Goal: Transaction & Acquisition: Download file/media

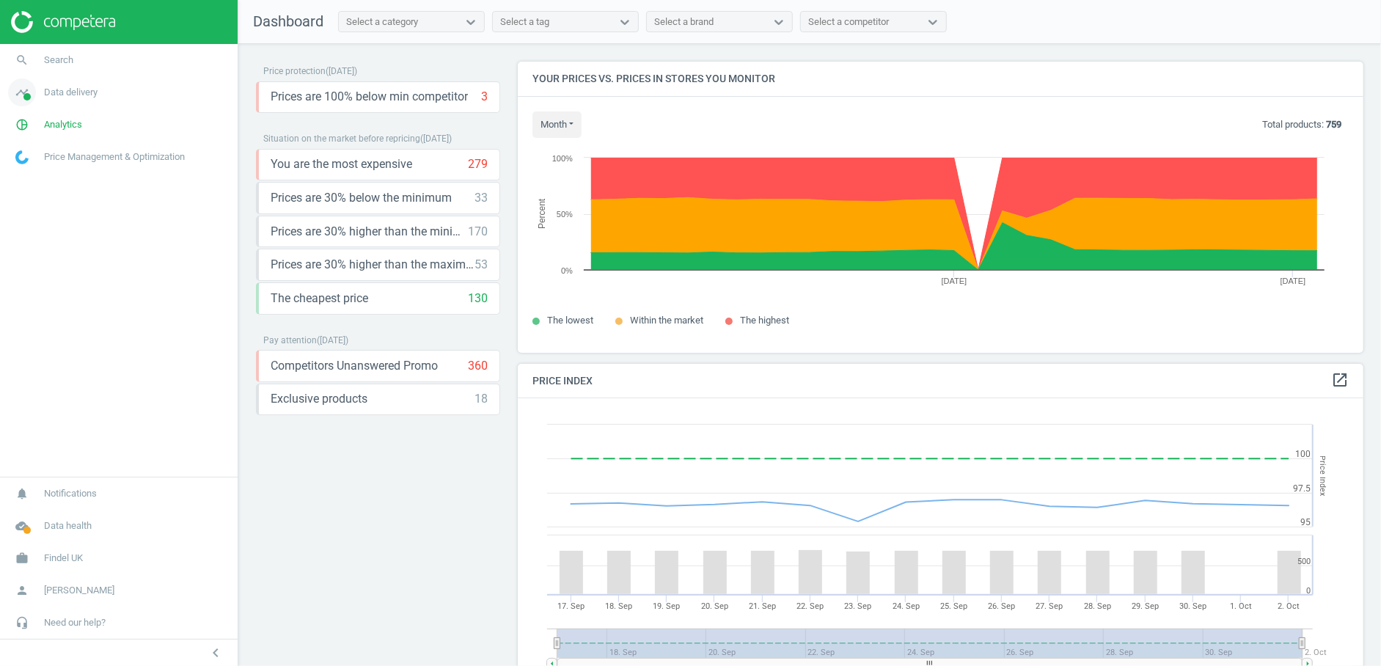
scroll to position [363, 859]
click at [61, 86] on span "Data delivery" at bounding box center [71, 92] width 54 height 13
click at [48, 128] on span "Overview" at bounding box center [33, 124] width 35 height 12
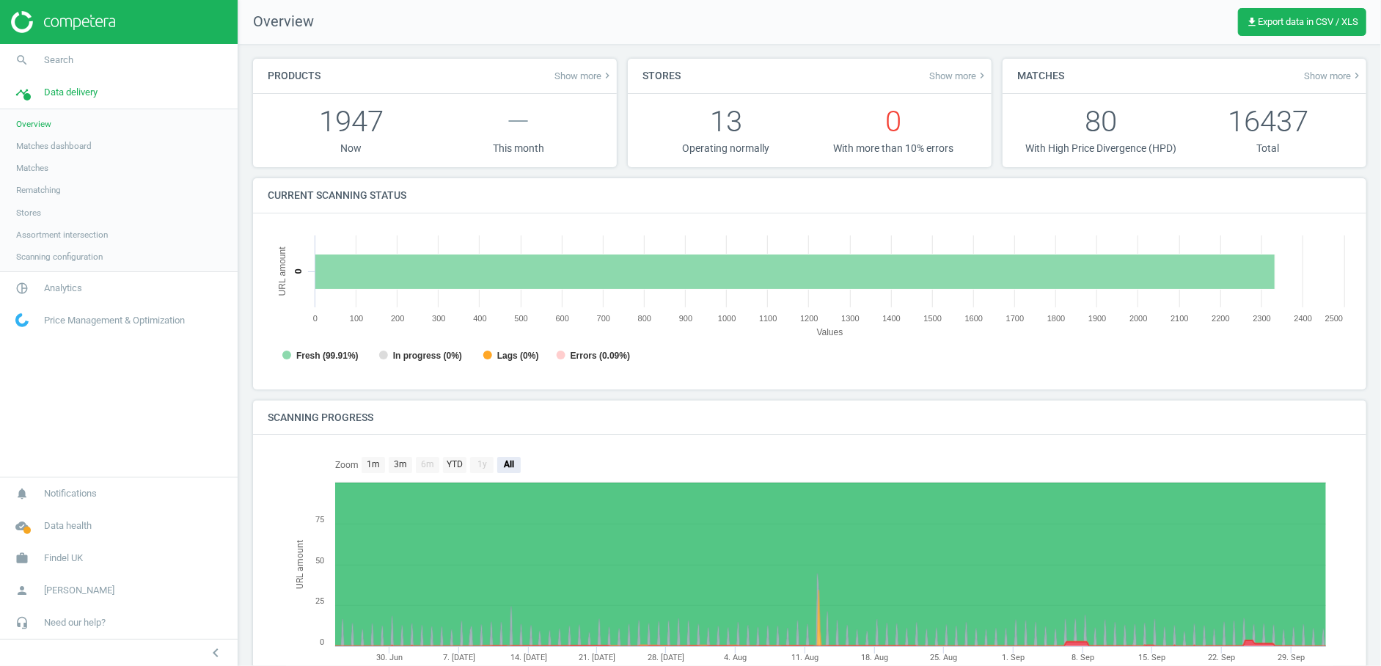
scroll to position [7, 7]
click at [33, 167] on span "Matches" at bounding box center [32, 168] width 32 height 12
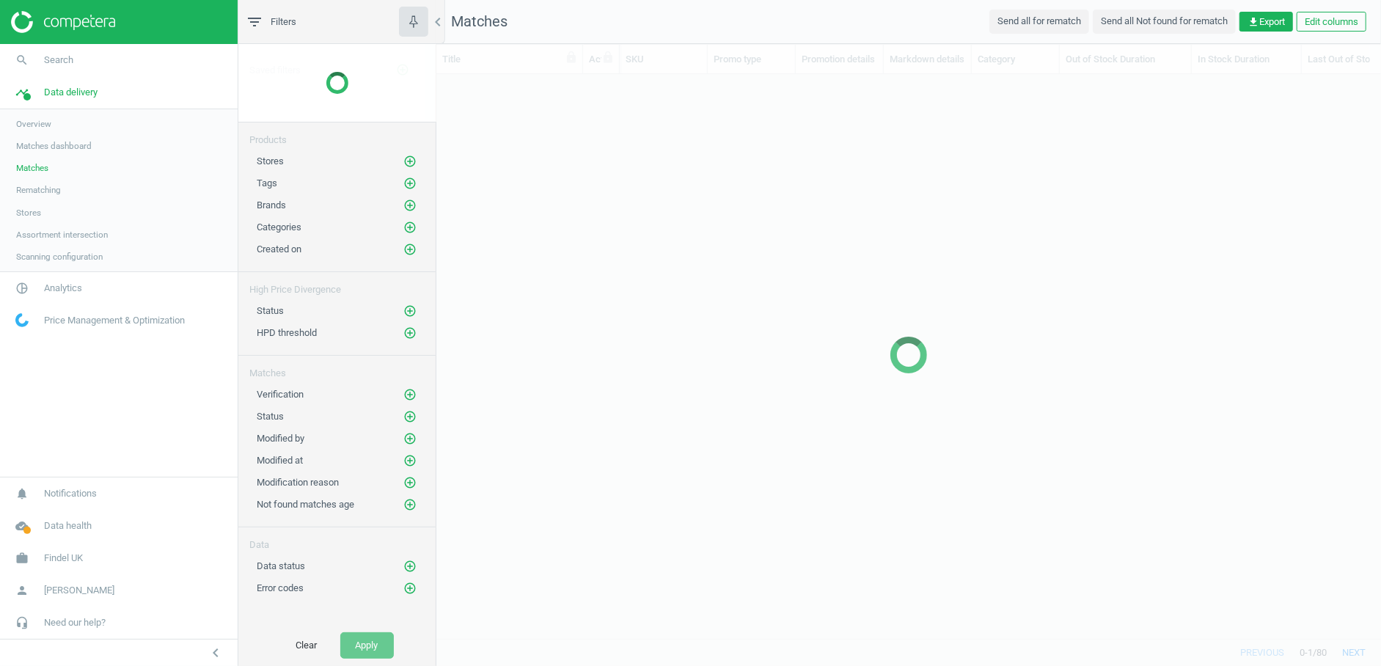
scroll to position [540, 932]
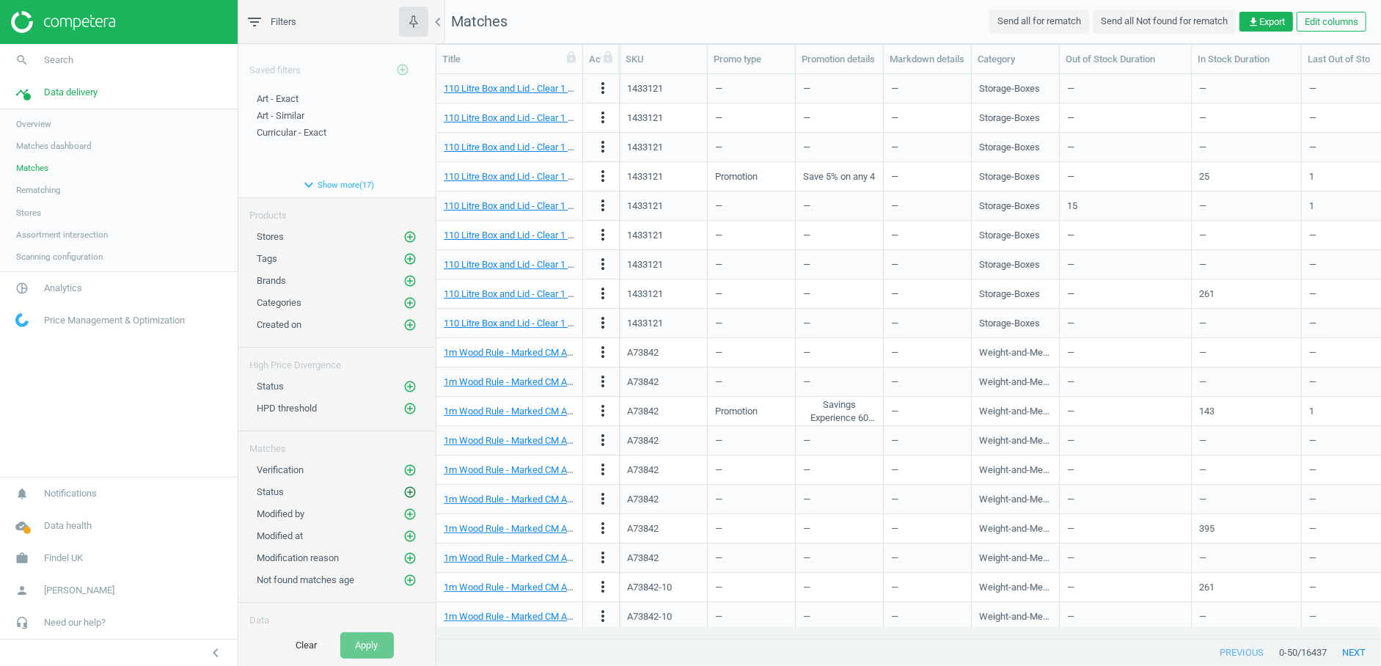
click at [403, 485] on icon "add_circle_outline" at bounding box center [409, 491] width 13 height 13
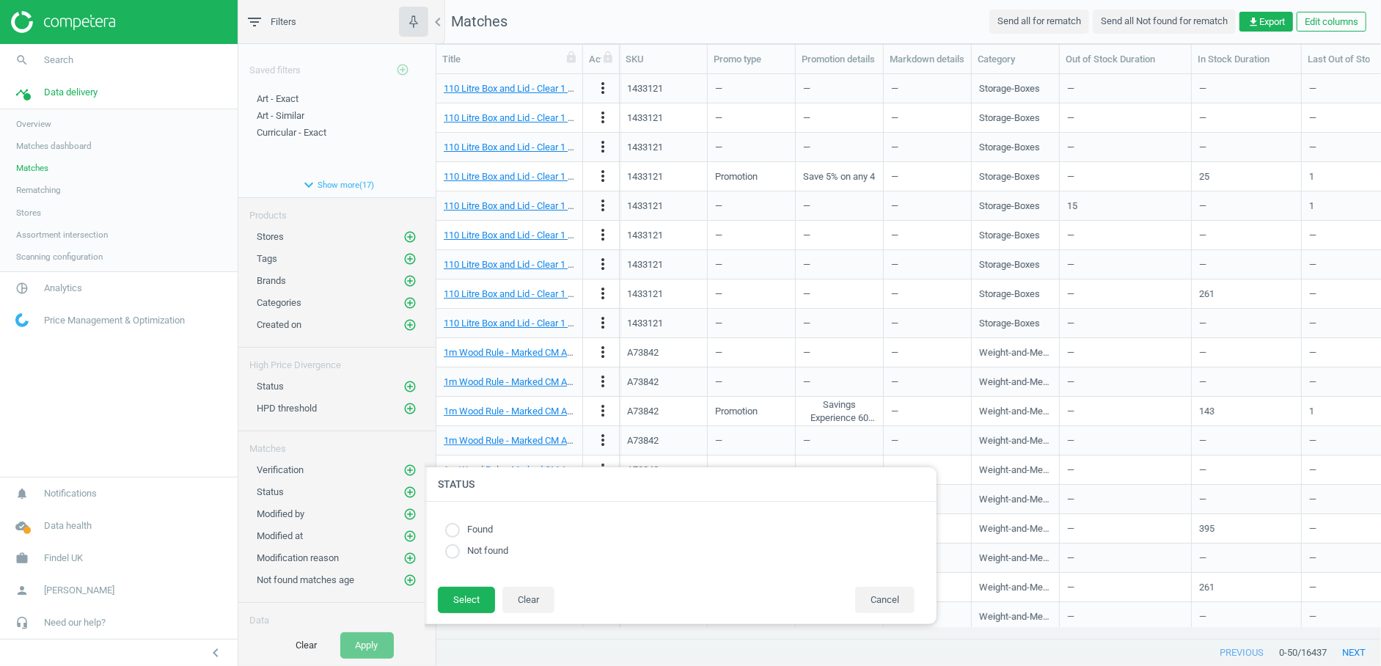
click at [488, 526] on label "Found" at bounding box center [476, 530] width 33 height 14
click at [459, 528] on input "radio" at bounding box center [452, 529] width 15 height 15
radio input "true"
click at [471, 602] on button "Select" at bounding box center [466, 600] width 57 height 26
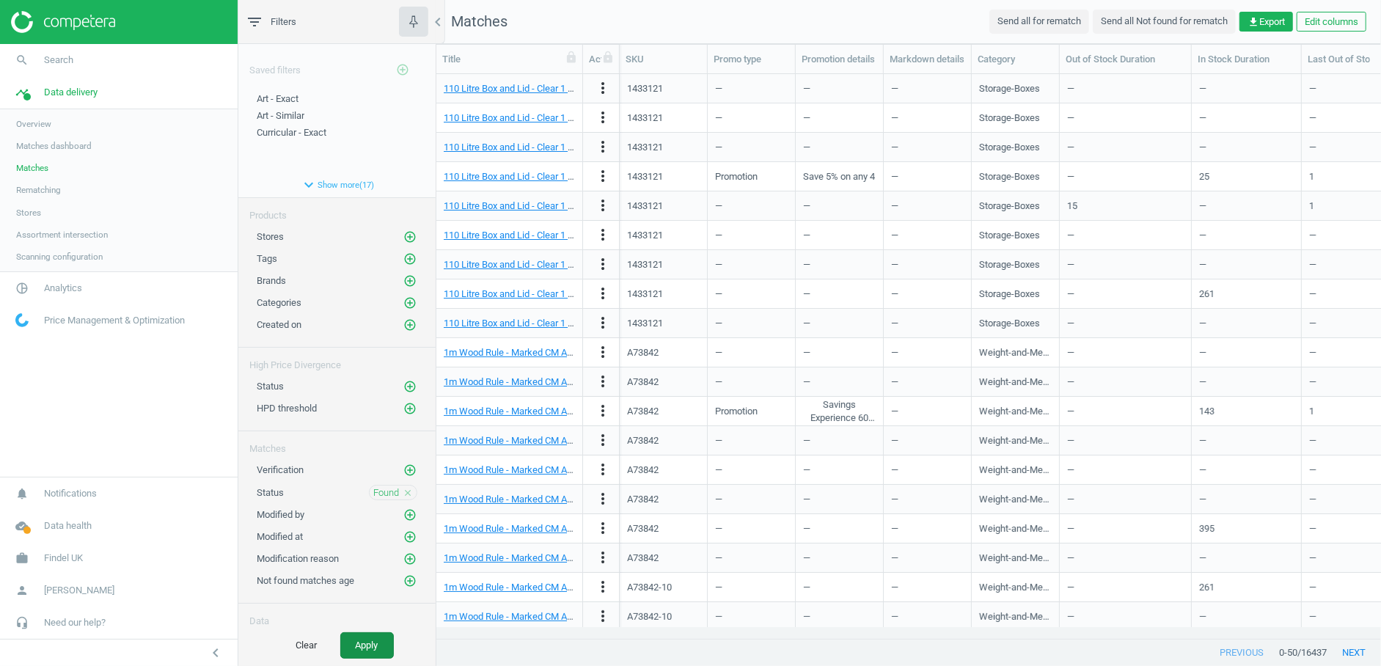
click at [365, 654] on button "Apply" at bounding box center [367, 645] width 54 height 26
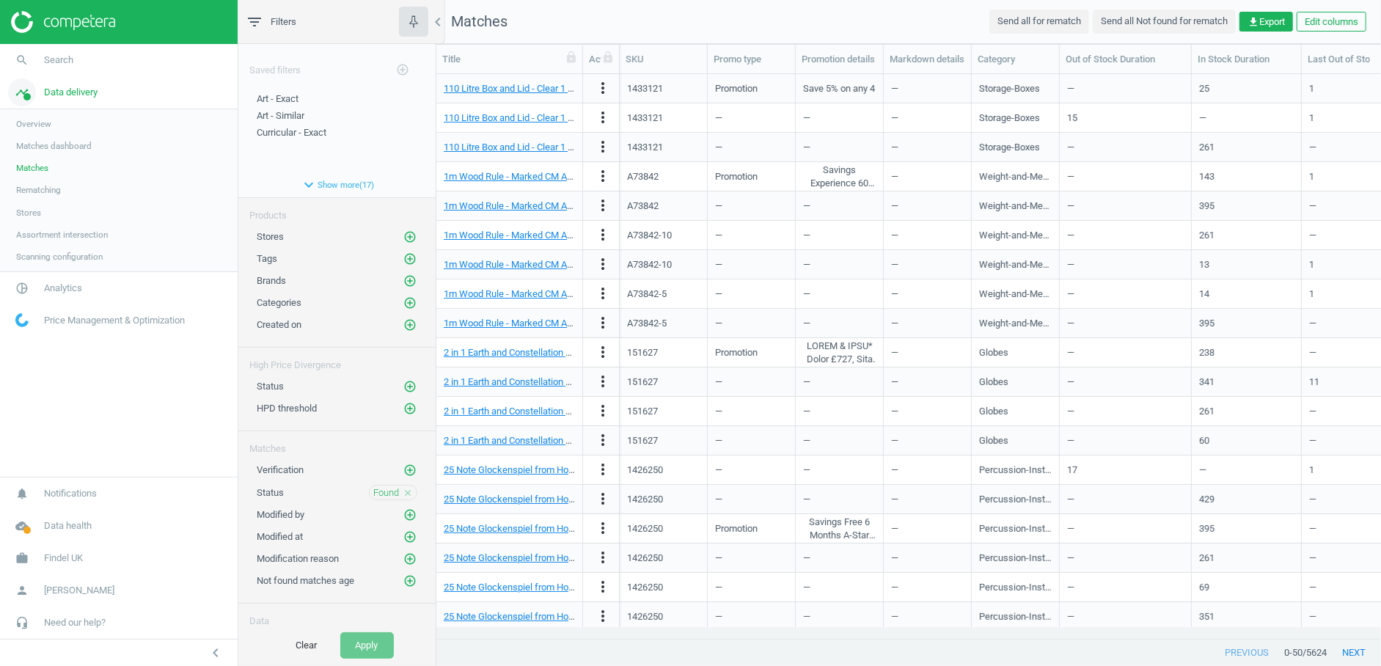
click at [70, 92] on span "Data delivery" at bounding box center [71, 92] width 54 height 13
click at [64, 98] on span "Data delivery" at bounding box center [71, 92] width 54 height 13
click at [40, 122] on span "Overview" at bounding box center [33, 124] width 35 height 12
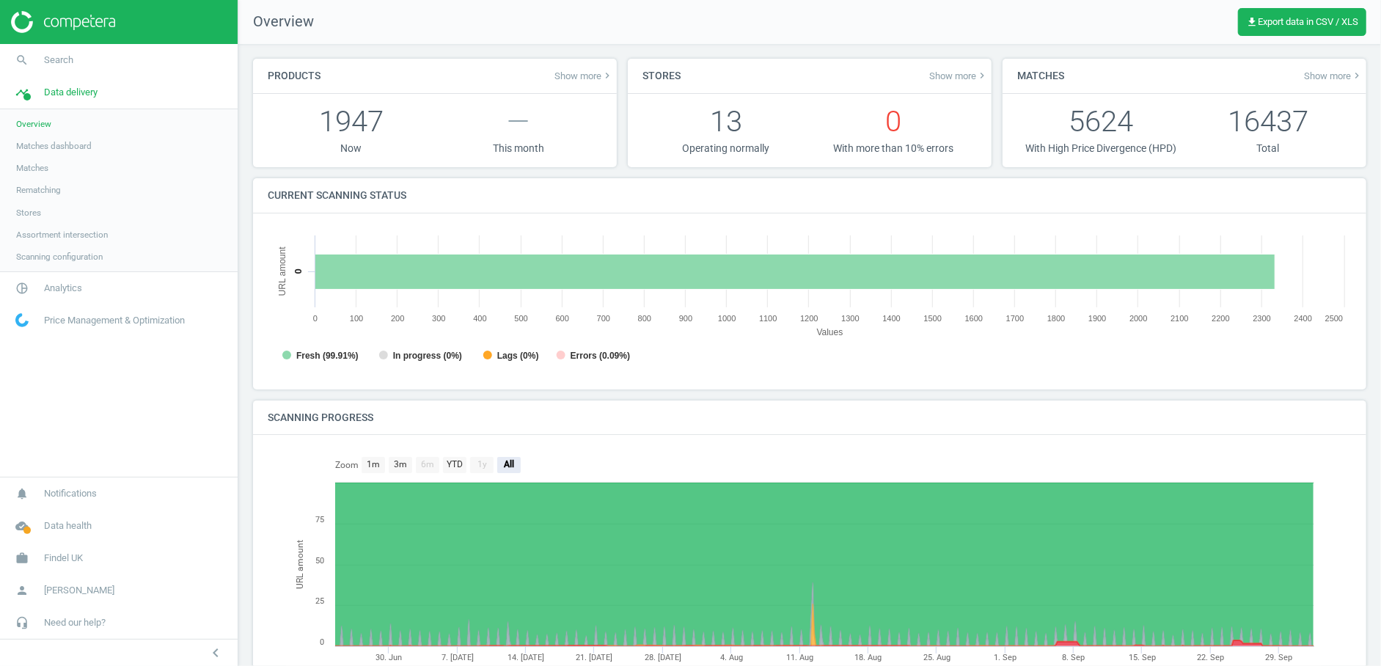
scroll to position [319, 1097]
click at [56, 145] on span "Matches dashboard" at bounding box center [54, 146] width 76 height 12
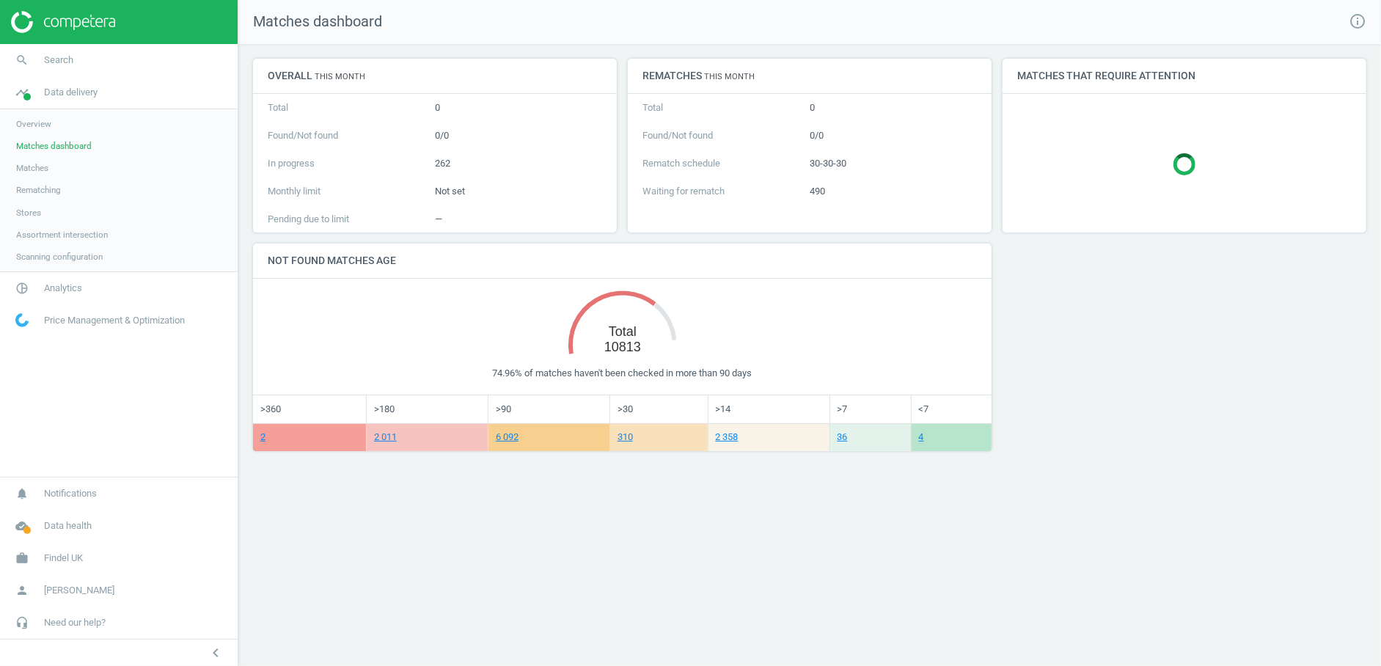
click at [34, 174] on link "Matches" at bounding box center [119, 168] width 238 height 22
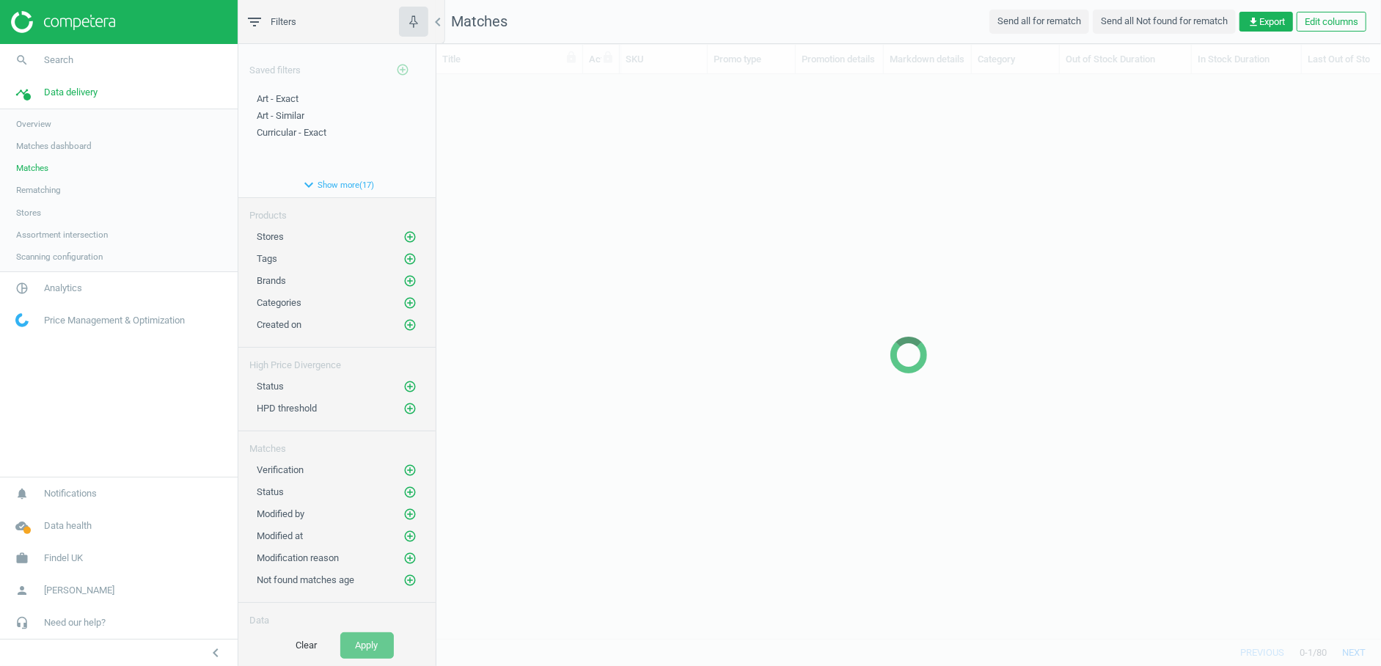
scroll to position [540, 932]
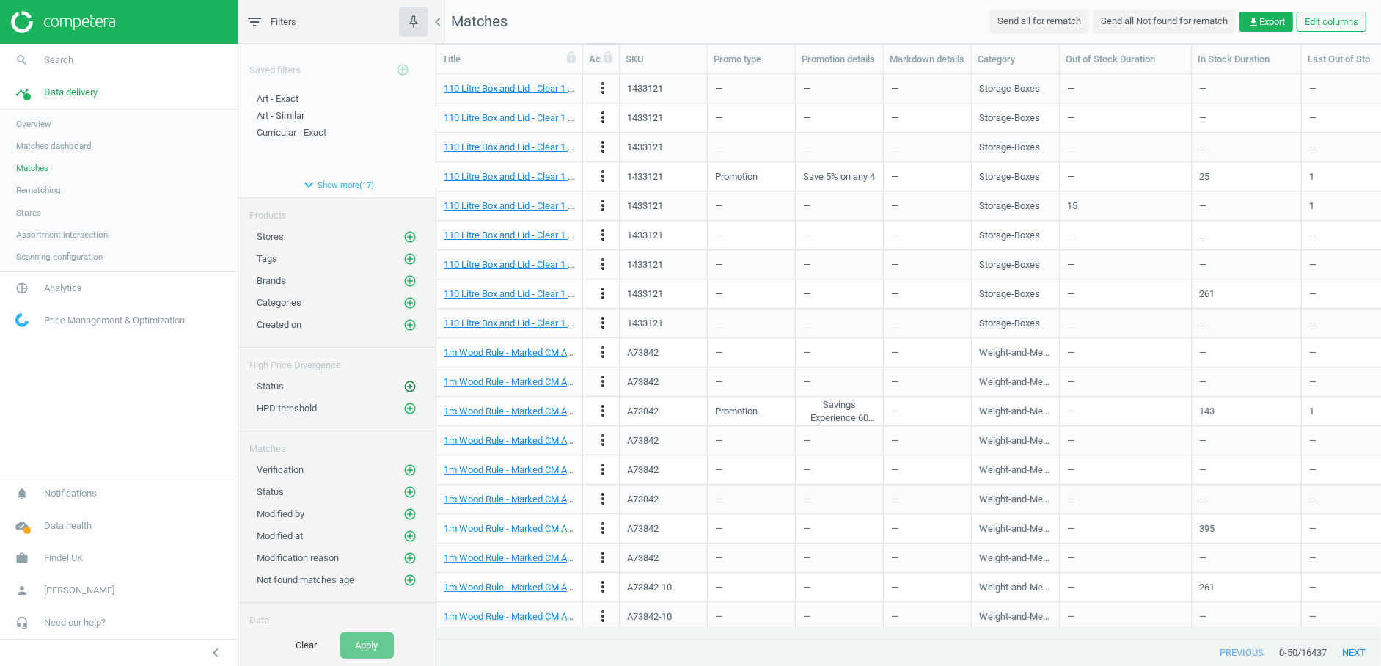
click at [403, 380] on icon "add_circle_outline" at bounding box center [409, 386] width 13 height 13
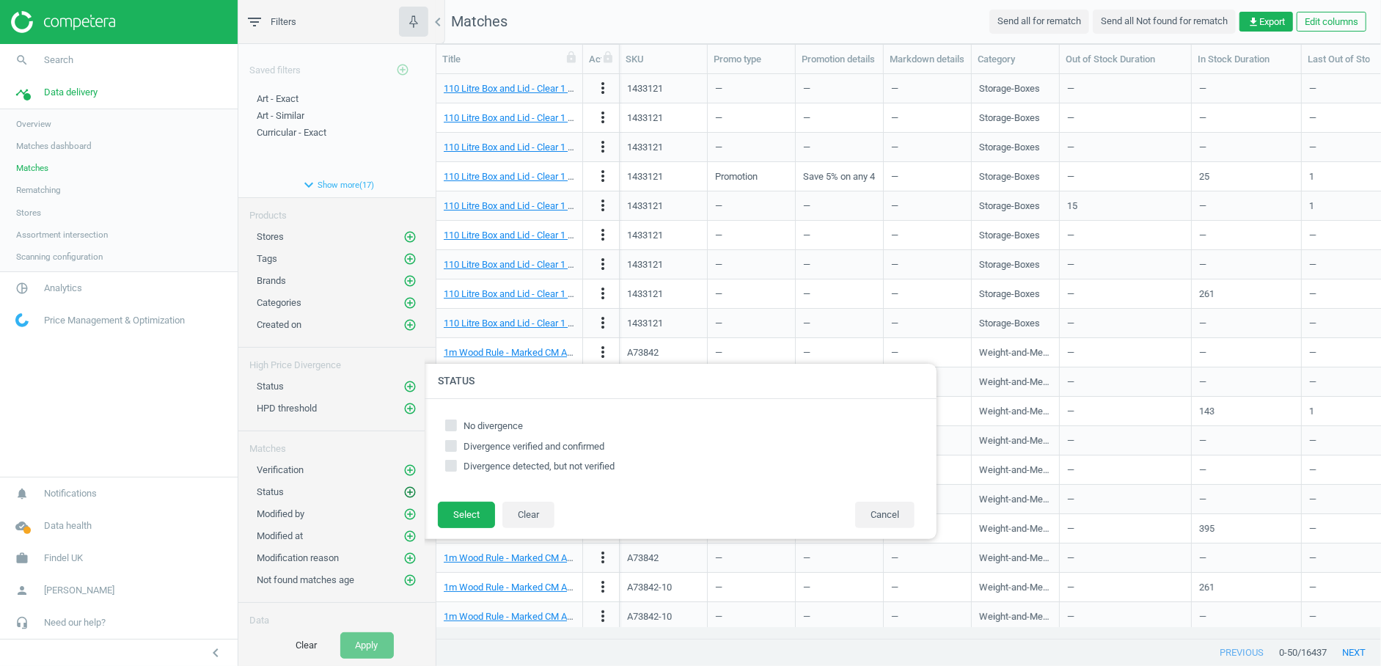
click at [403, 488] on icon "add_circle_outline" at bounding box center [409, 491] width 13 height 13
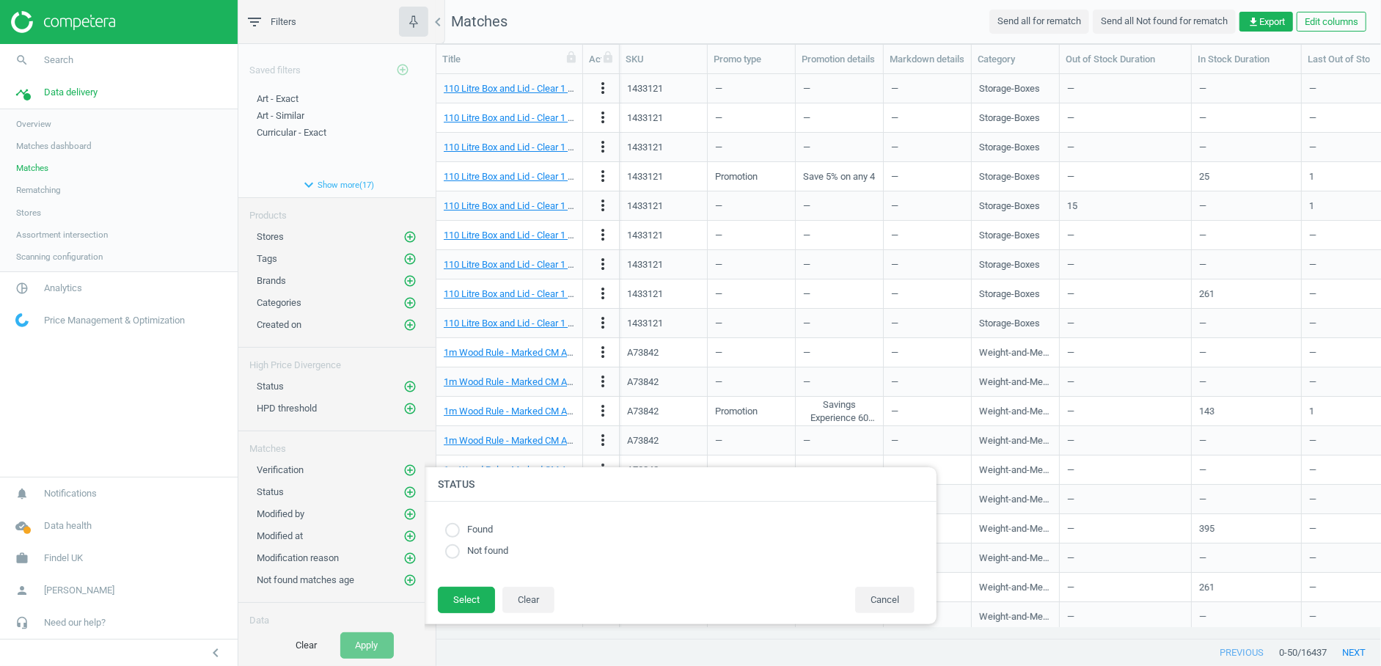
click at [455, 527] on input "radio" at bounding box center [452, 529] width 15 height 15
radio input "true"
click at [466, 592] on button "Select" at bounding box center [466, 600] width 57 height 26
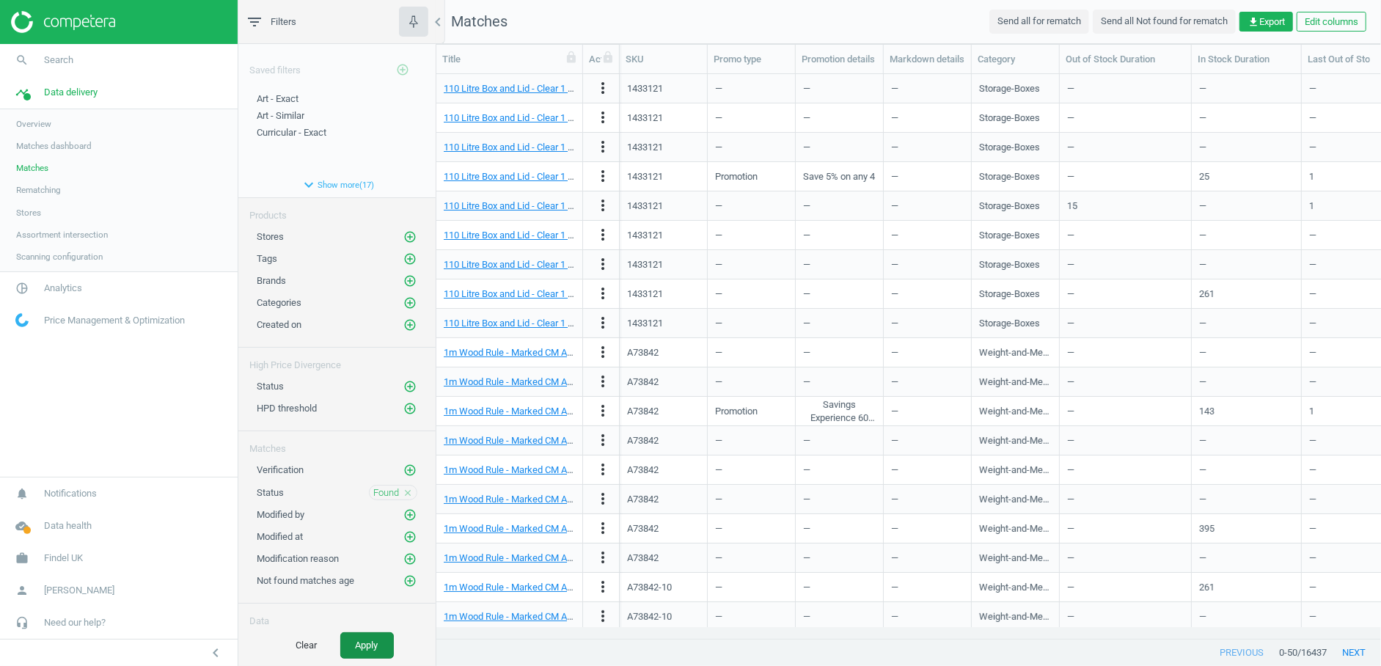
click at [383, 639] on button "Apply" at bounding box center [367, 645] width 54 height 26
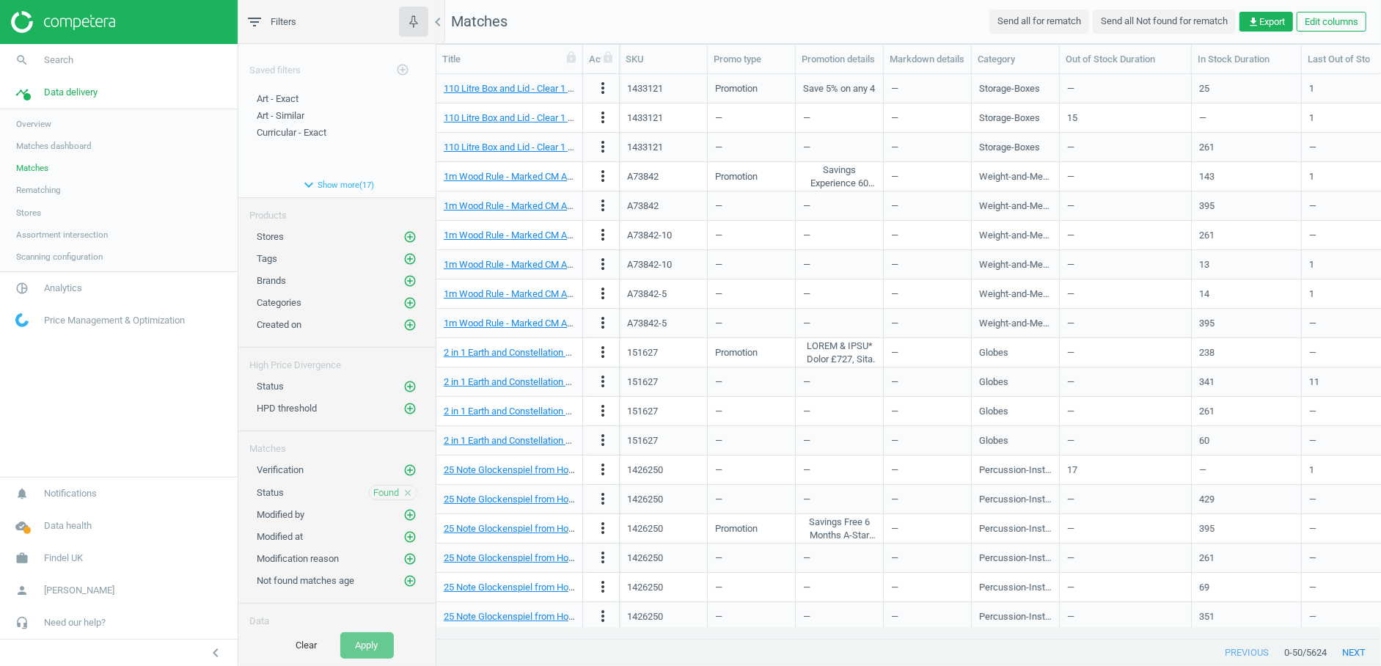
scroll to position [12, 12]
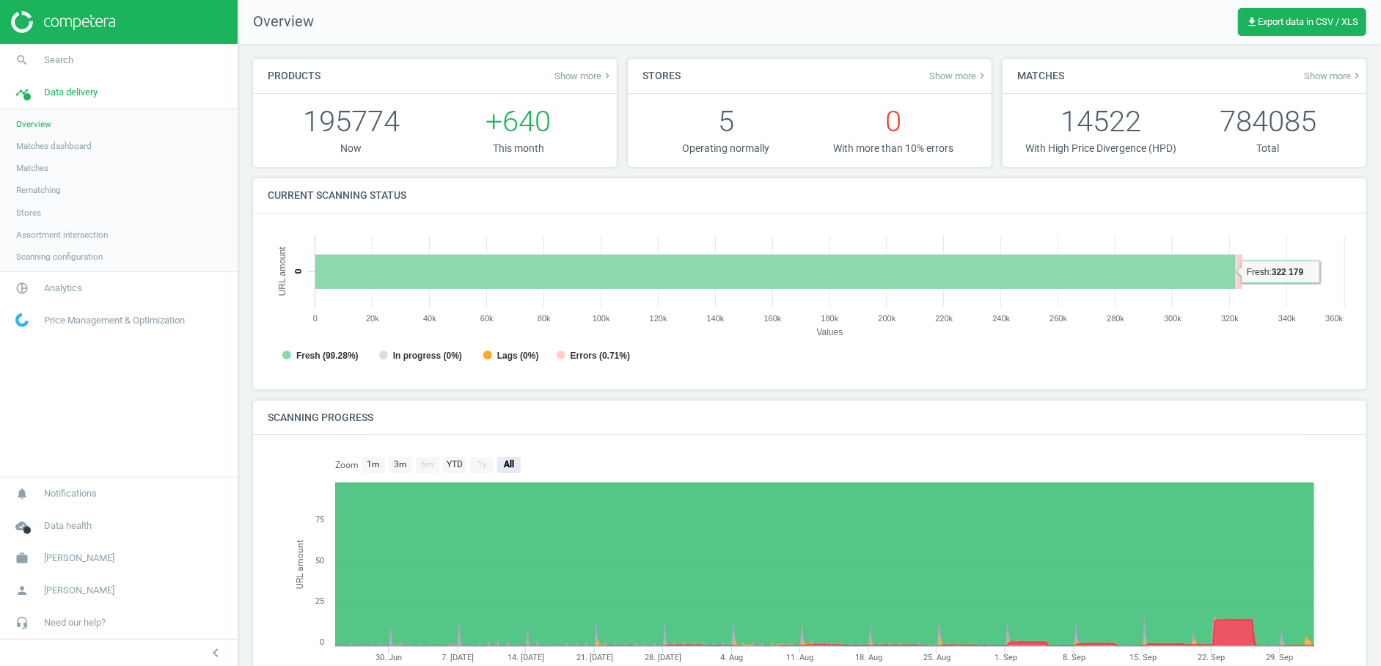
scroll to position [319, 1097]
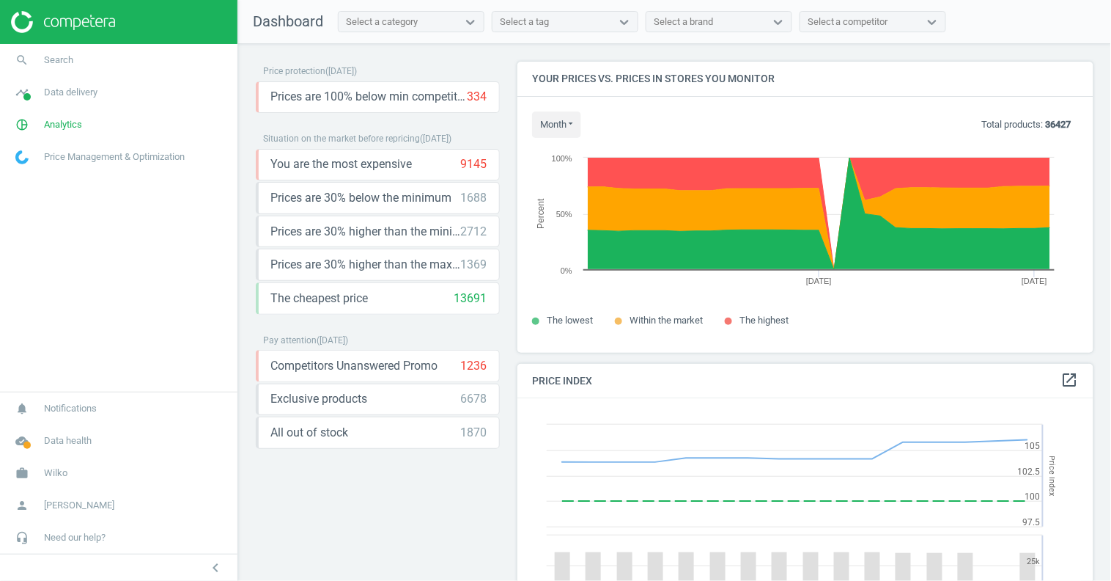
scroll to position [363, 590]
click at [68, 94] on span "Data delivery" at bounding box center [71, 92] width 54 height 13
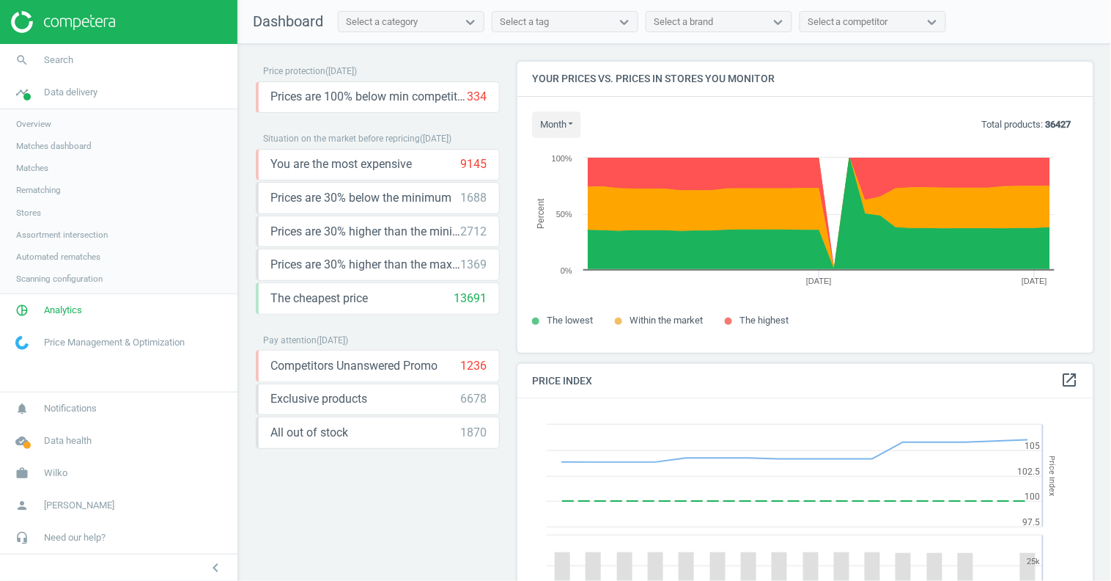
click at [54, 277] on span "Scanning configuration" at bounding box center [59, 279] width 87 height 12
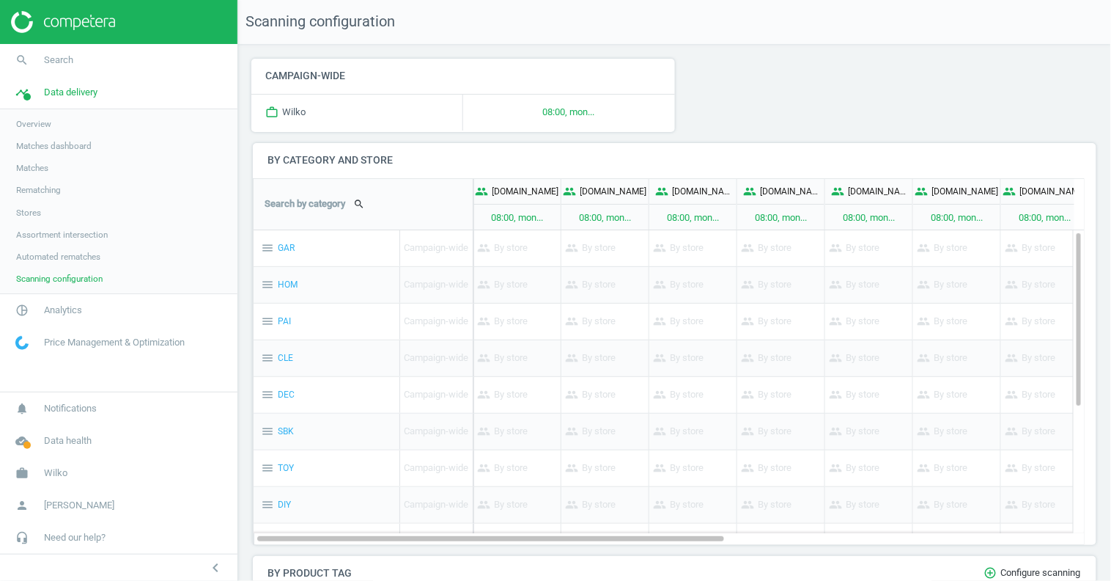
click at [80, 233] on span "Assortment intersection" at bounding box center [62, 235] width 92 height 12
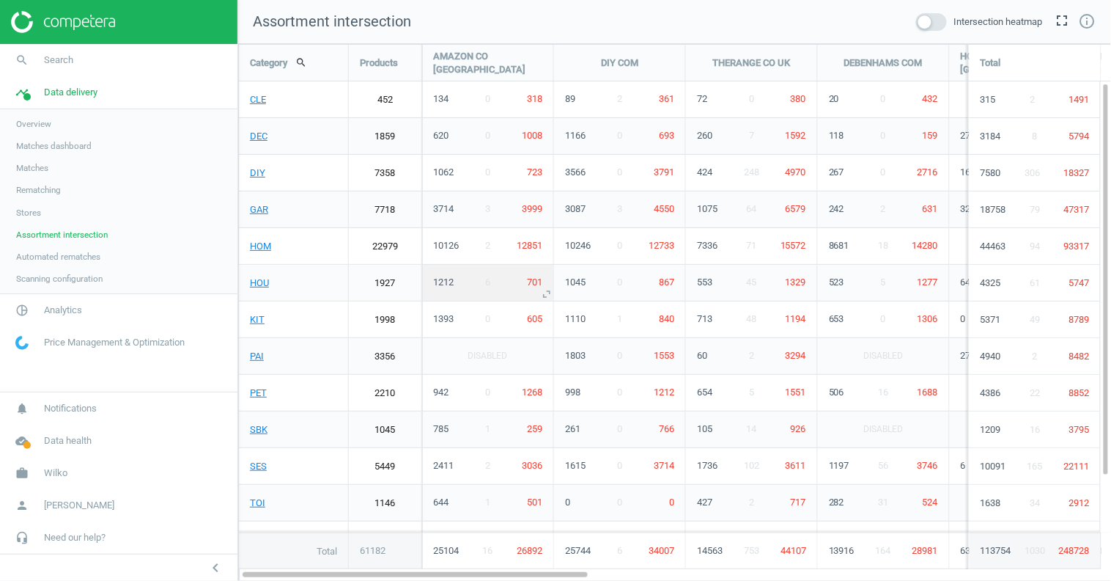
scroll to position [562, 899]
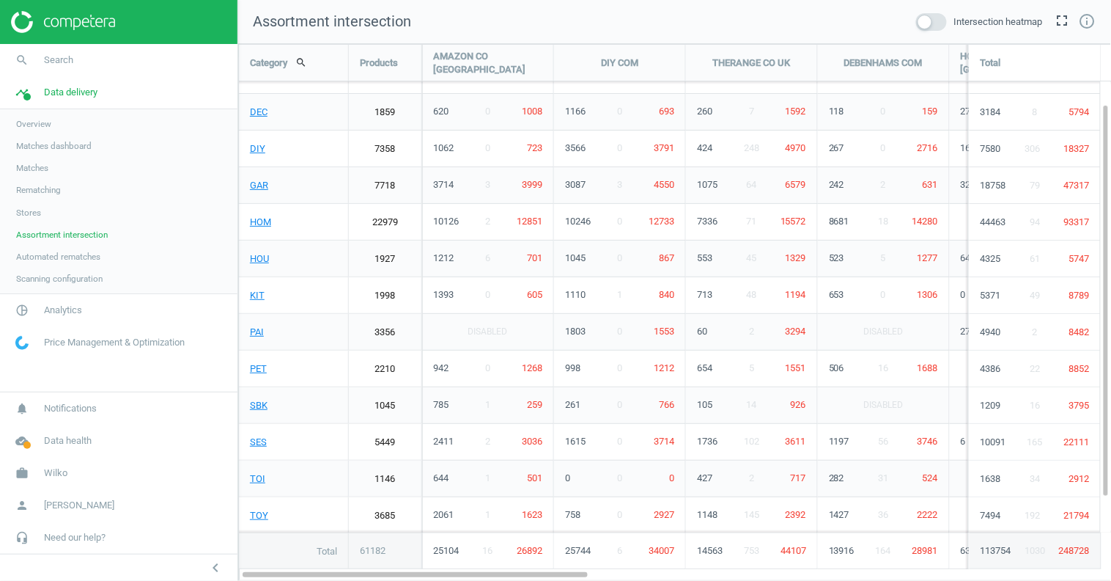
click at [928, 26] on span at bounding box center [931, 22] width 31 height 18
click at [0, 0] on input "checkbox" at bounding box center [0, 0] width 0 height 0
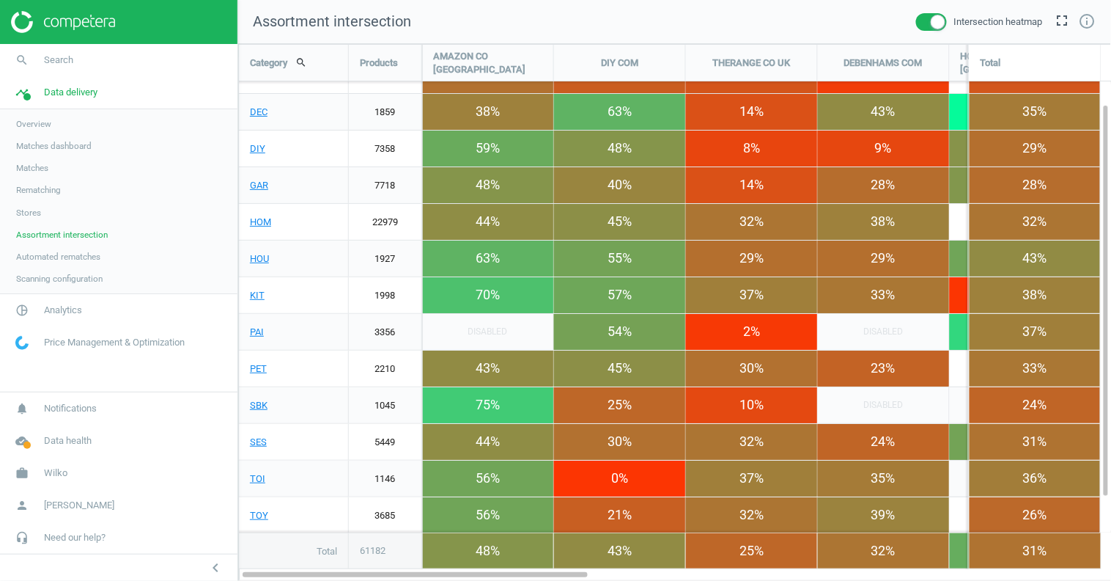
click at [918, 26] on span at bounding box center [931, 22] width 31 height 18
click at [0, 0] on input "checkbox" at bounding box center [0, 0] width 0 height 0
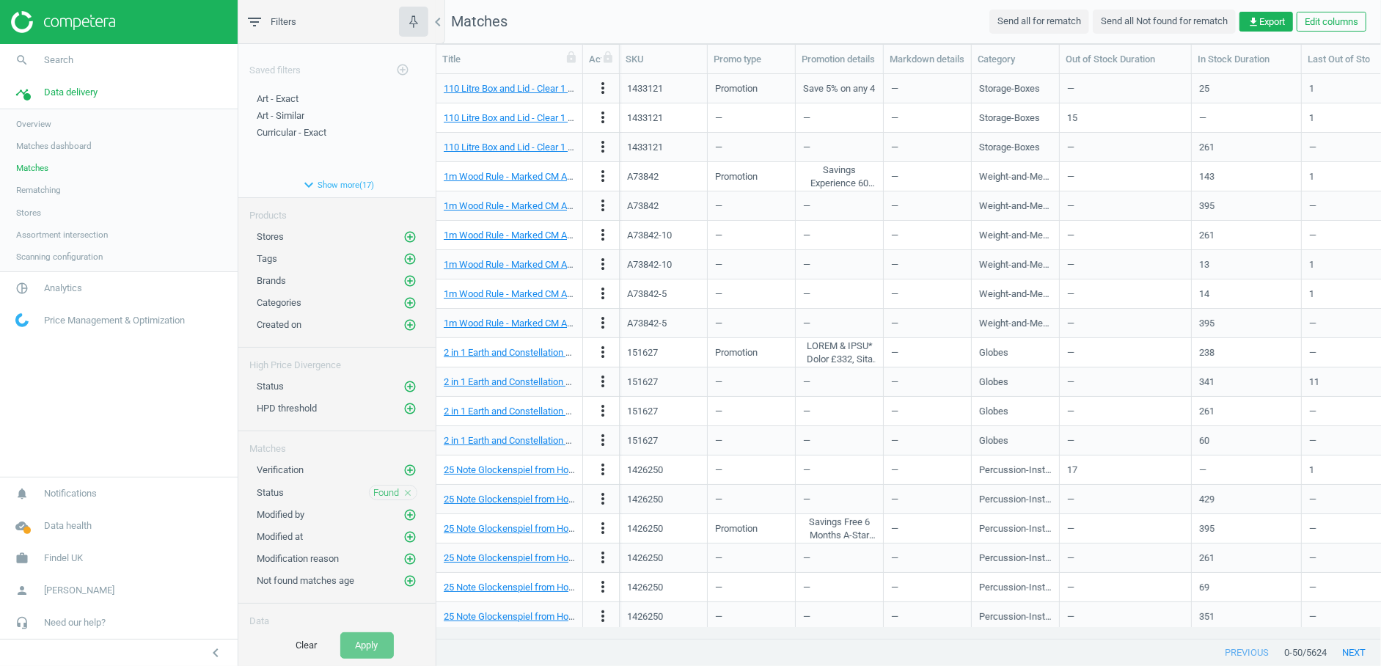
scroll to position [540, 932]
click at [49, 121] on span "Overview" at bounding box center [33, 124] width 35 height 12
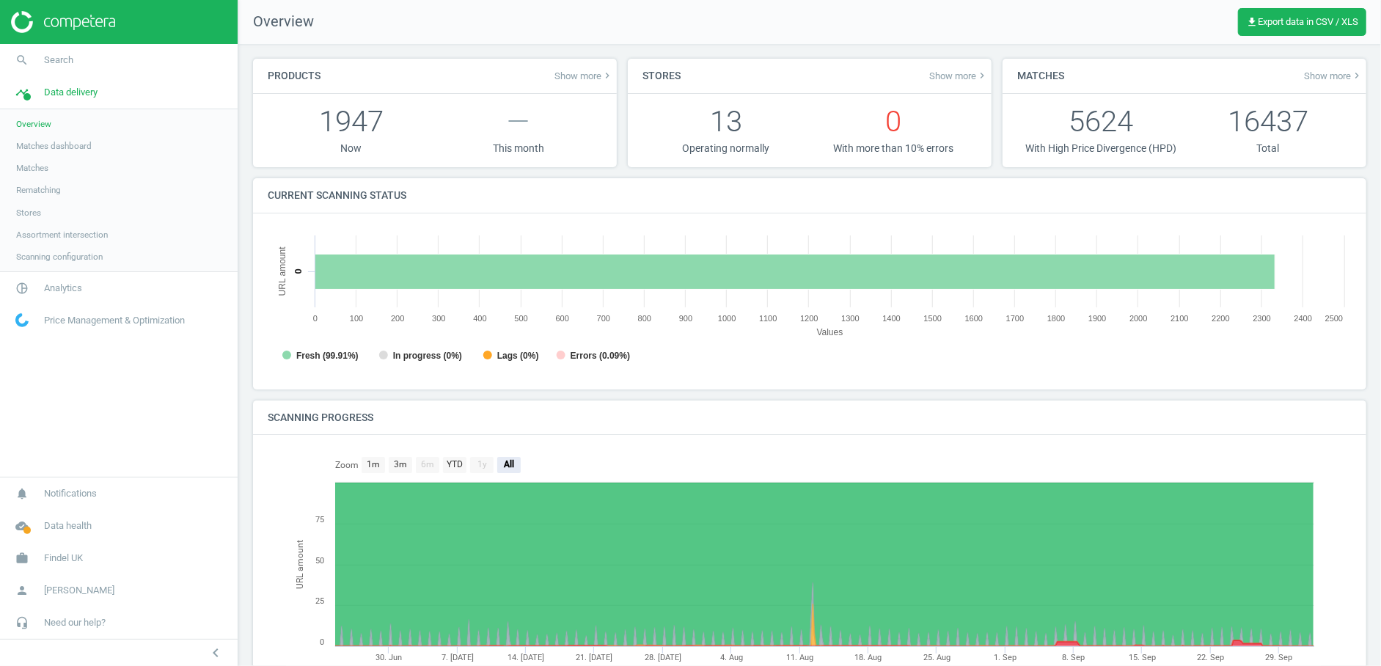
scroll to position [319, 1097]
click at [65, 284] on span "Analytics" at bounding box center [63, 288] width 38 height 13
click at [35, 155] on span "Overview" at bounding box center [33, 156] width 35 height 12
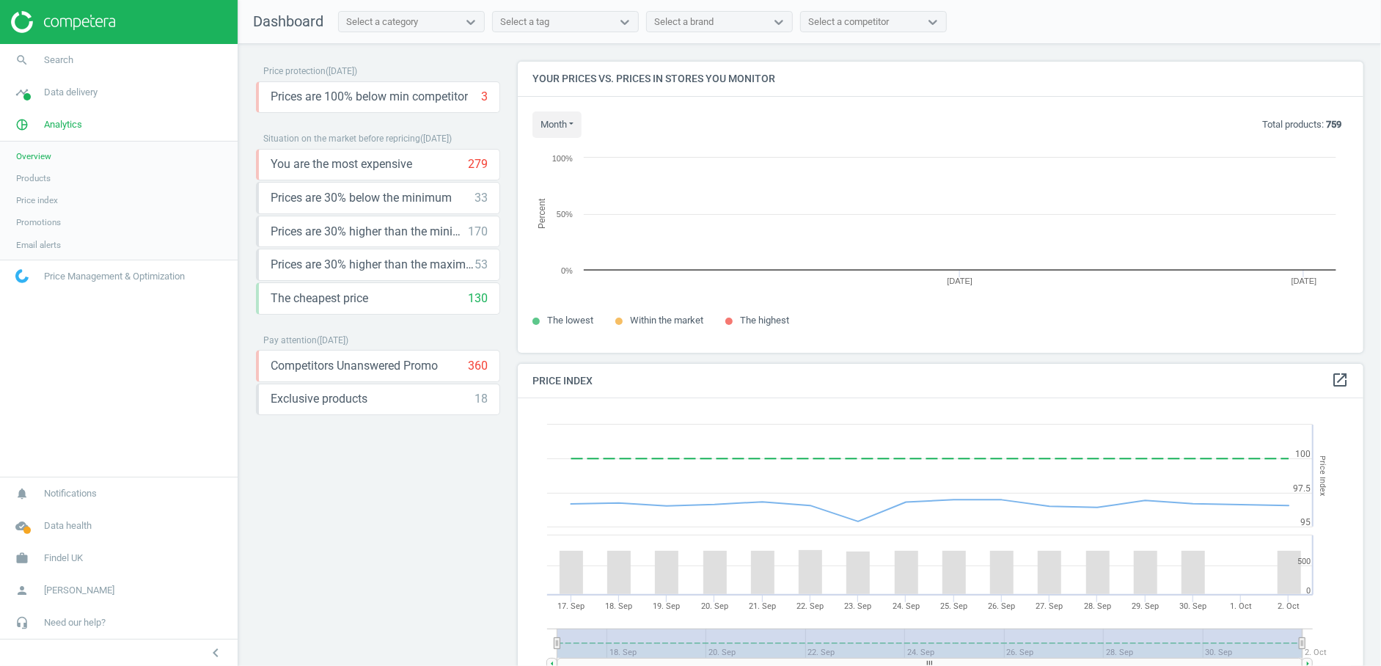
scroll to position [363, 859]
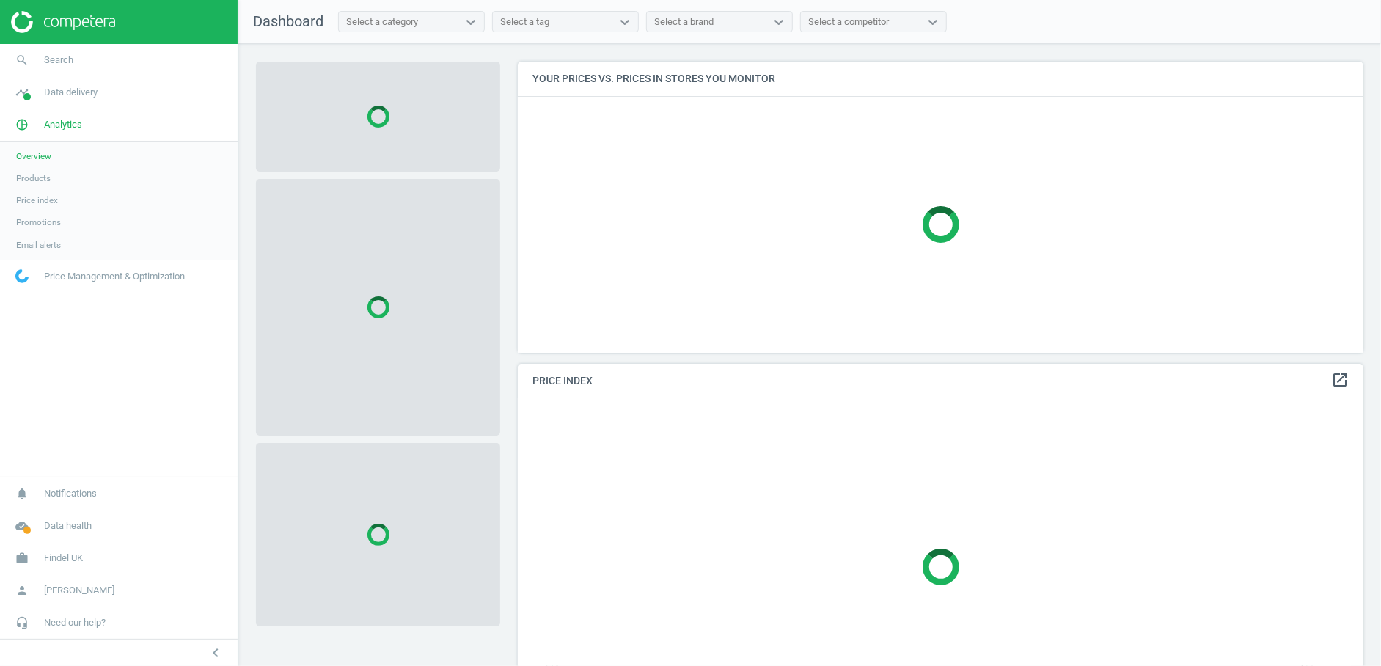
click at [36, 177] on span "Products" at bounding box center [33, 178] width 34 height 12
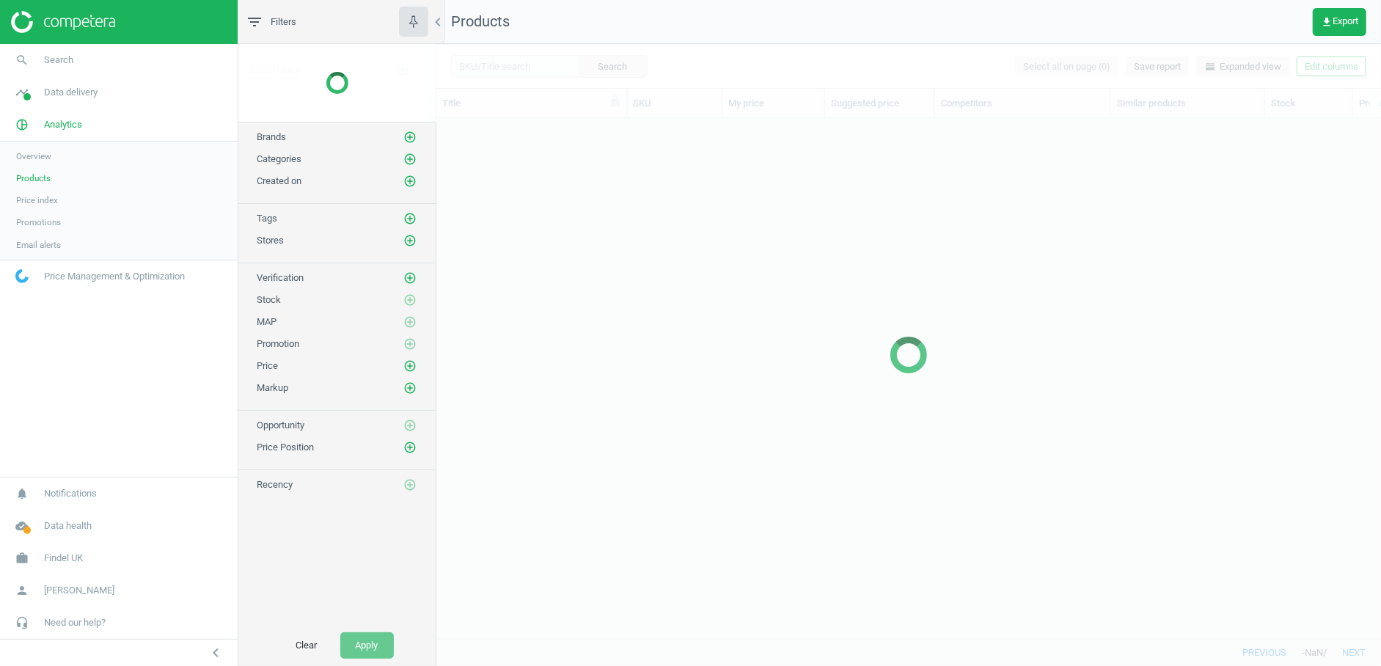
scroll to position [496, 932]
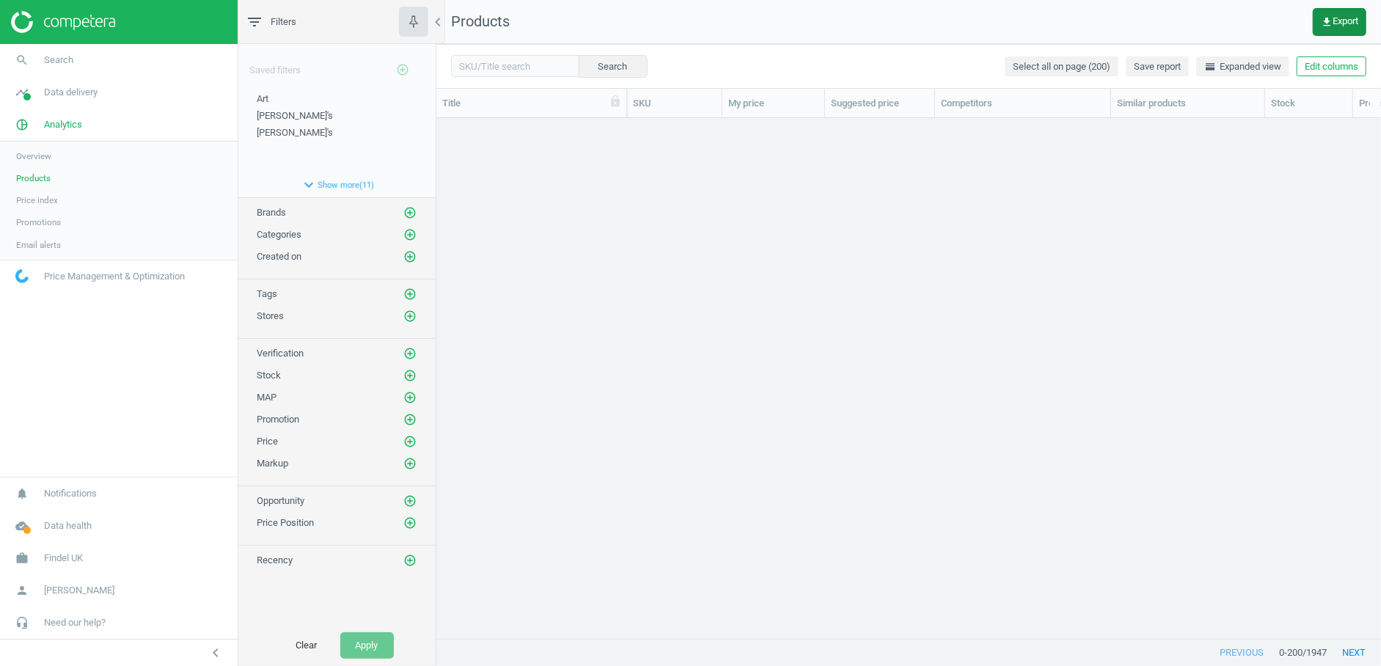
click at [1345, 17] on span "get_app Export" at bounding box center [1338, 22] width 37 height 12
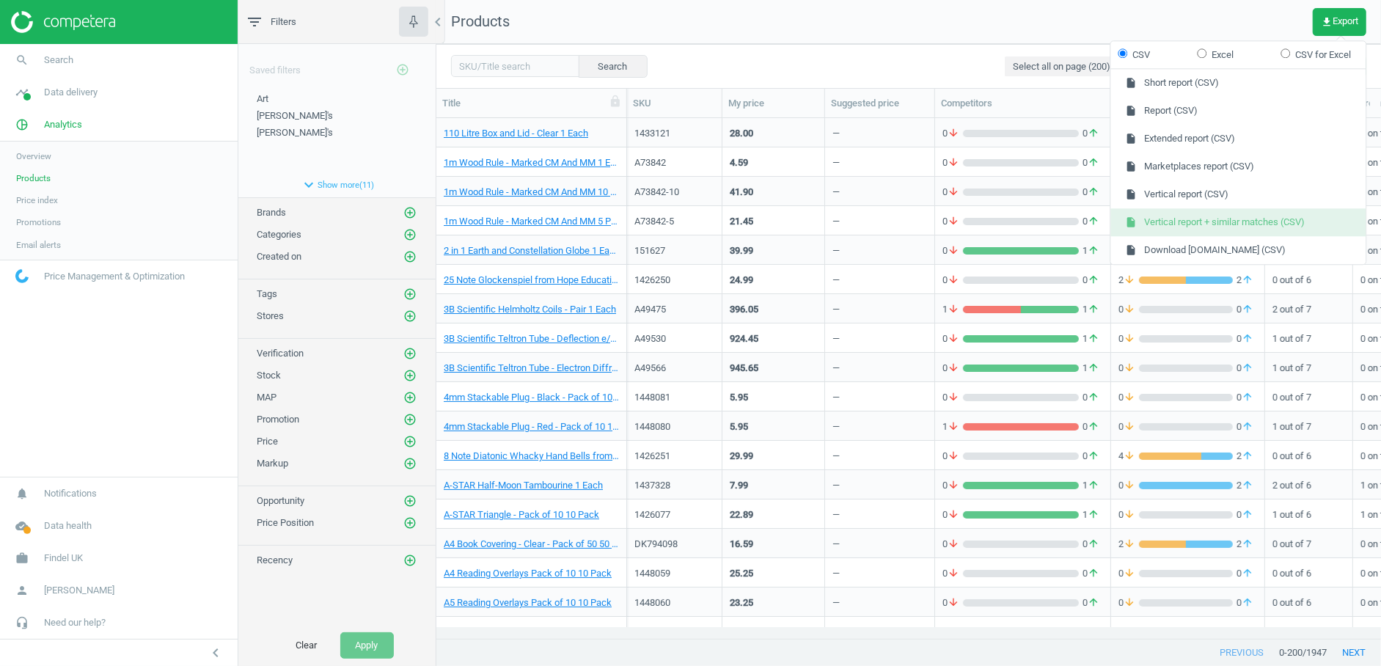
click at [1234, 221] on button "insert_drive_file Vertical report + similar matches (CSV)" at bounding box center [1238, 222] width 255 height 28
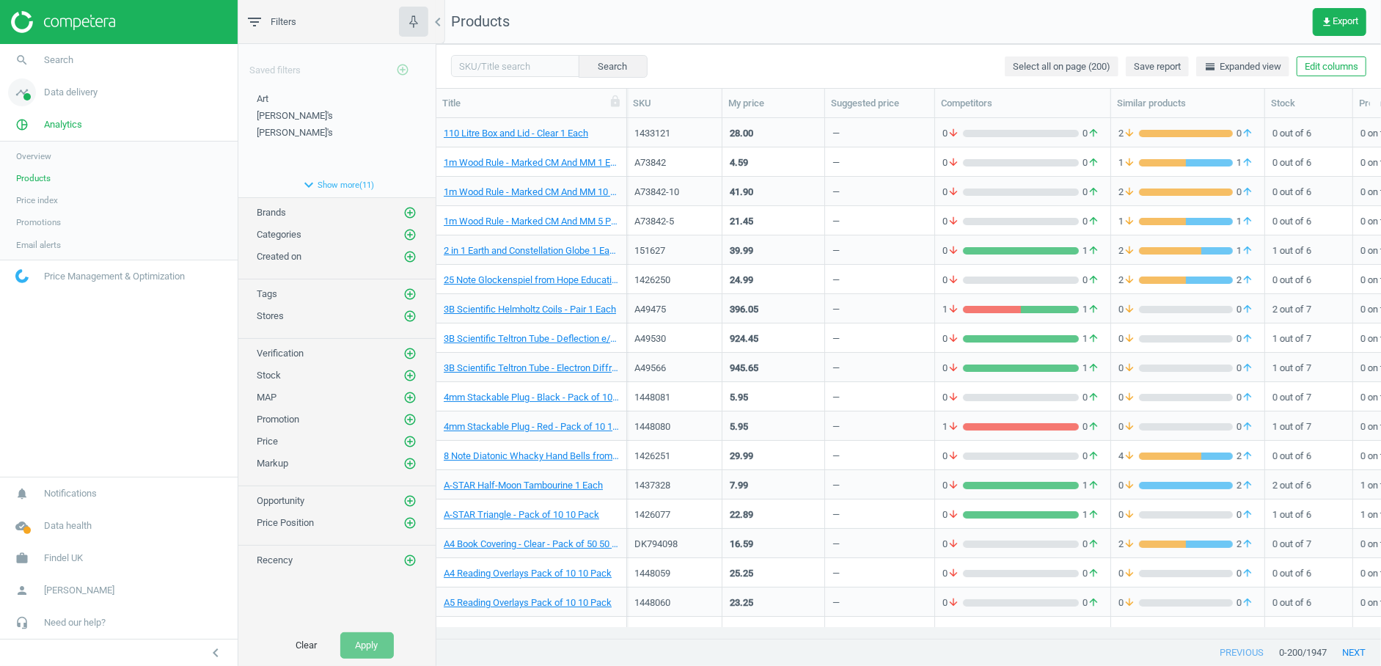
click at [81, 94] on span "Data delivery" at bounding box center [71, 92] width 54 height 13
click at [71, 237] on span "Assortment intersection" at bounding box center [62, 235] width 92 height 12
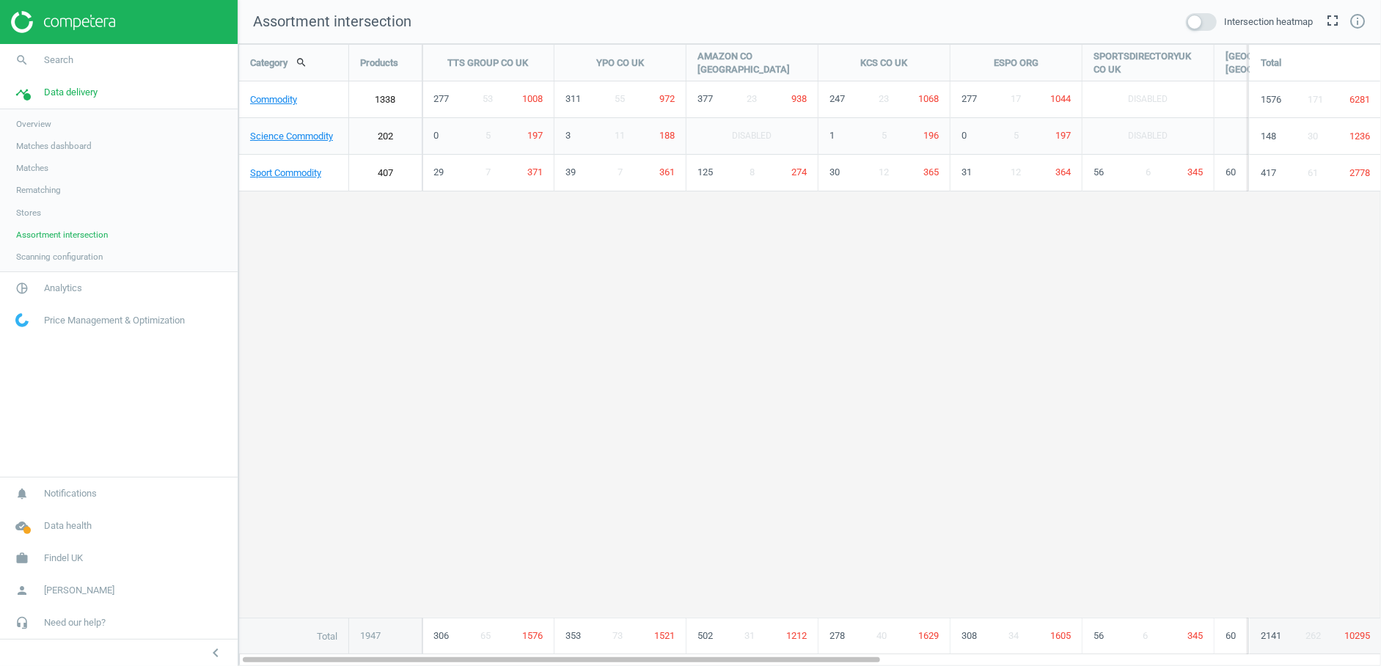
scroll to position [647, 1168]
click at [1192, 27] on span at bounding box center [1201, 22] width 31 height 18
click at [0, 0] on input "checkbox" at bounding box center [0, 0] width 0 height 0
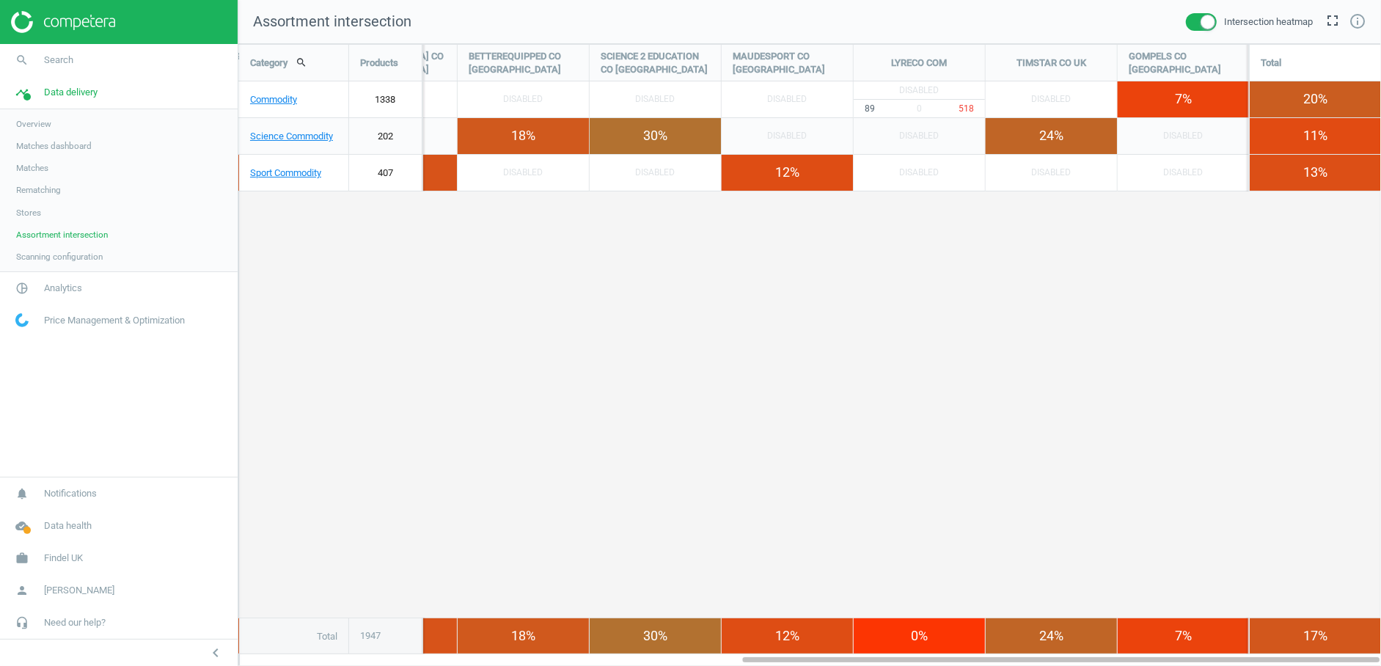
click at [1196, 21] on span at bounding box center [1201, 22] width 31 height 18
click at [0, 0] on input "checkbox" at bounding box center [0, 0] width 0 height 0
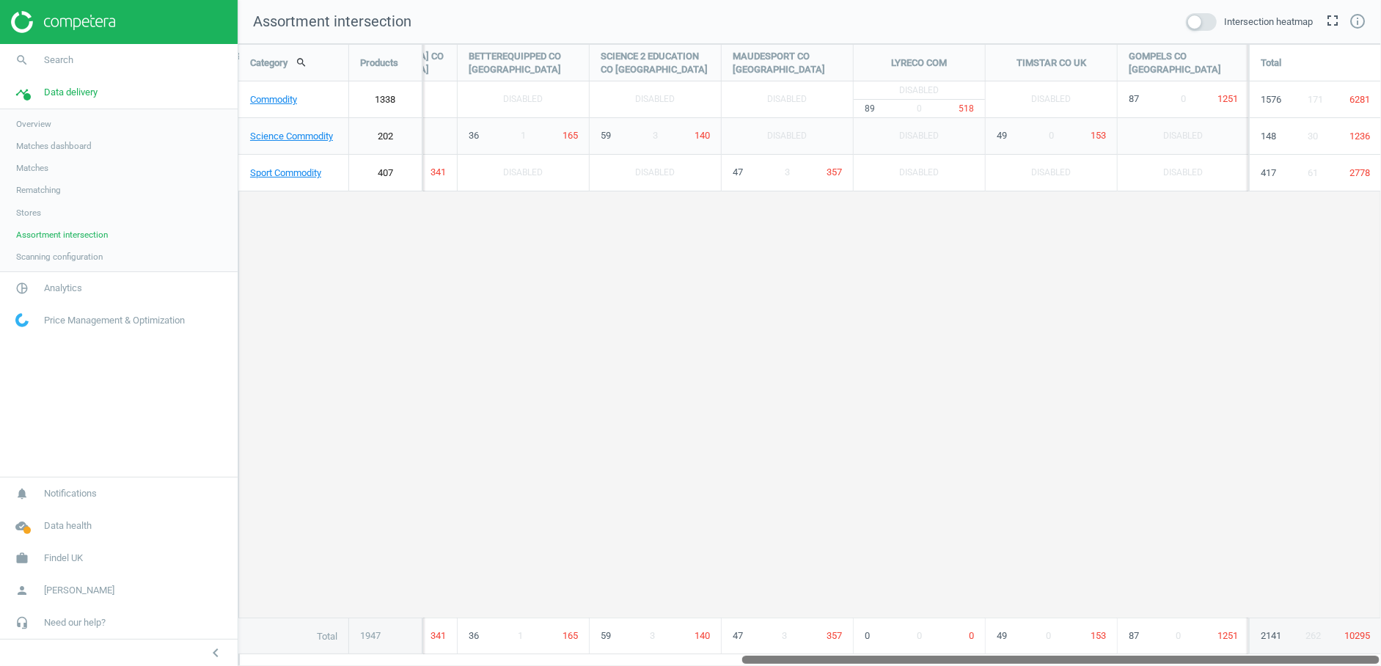
drag, startPoint x: 790, startPoint y: 661, endPoint x: 941, endPoint y: 617, distance: 157.8
click at [941, 617] on div "Category search Products TTS GROUP CO [GEOGRAPHIC_DATA] YPO CO [GEOGRAPHIC_DATA…" at bounding box center [809, 355] width 1142 height 622
